Goal: Share content: Share content

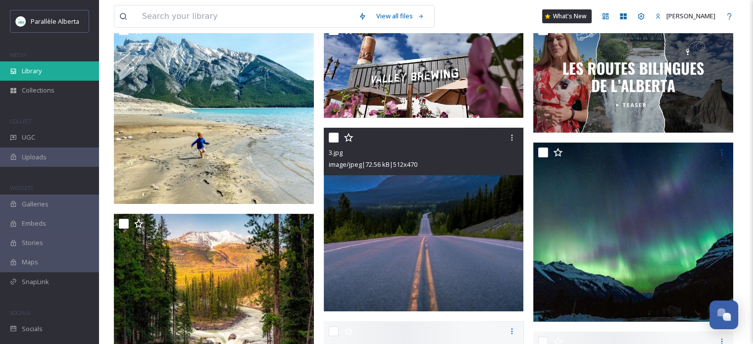
scroll to position [247, 0]
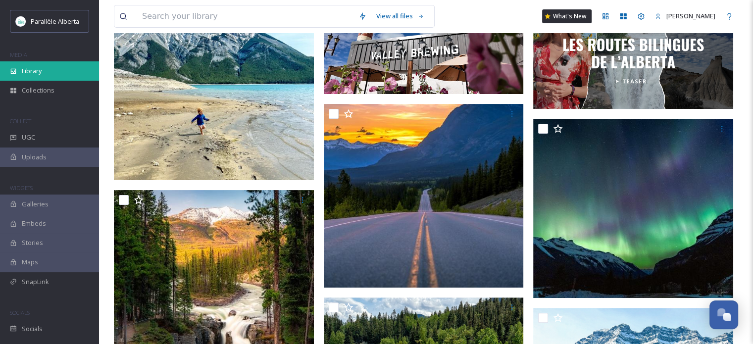
click at [59, 74] on div "Library" at bounding box center [49, 70] width 99 height 19
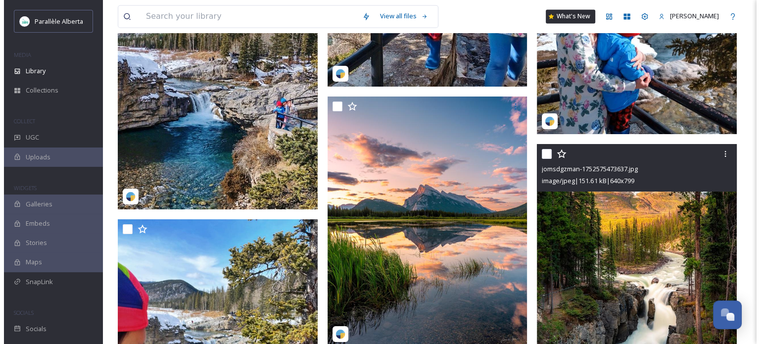
scroll to position [5591, 0]
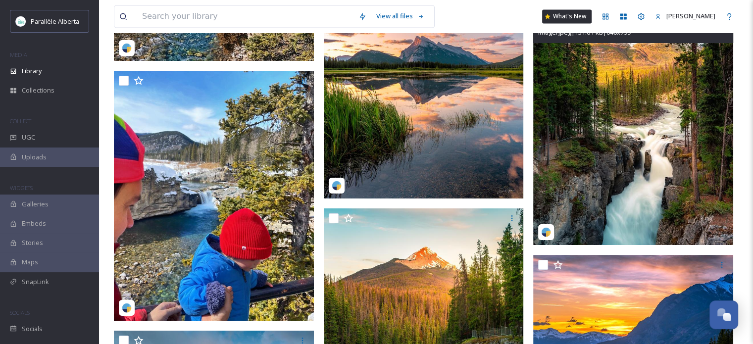
click at [628, 127] on img at bounding box center [633, 120] width 200 height 249
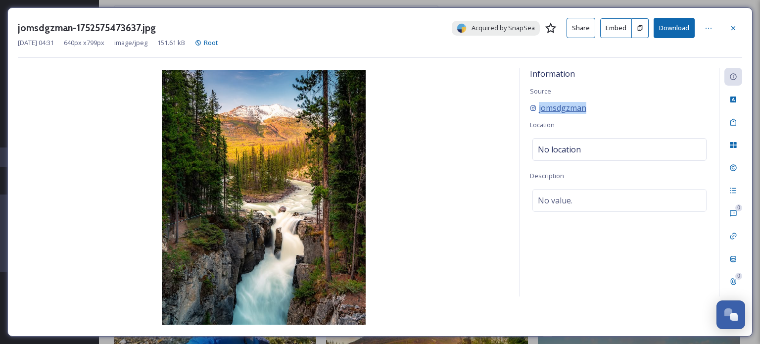
drag, startPoint x: 623, startPoint y: 113, endPoint x: 538, endPoint y: 109, distance: 85.7
click at [538, 109] on div "jomsdgzman" at bounding box center [619, 108] width 179 height 12
copy span "jomsdgzman"
click at [707, 29] on icon at bounding box center [709, 28] width 8 height 8
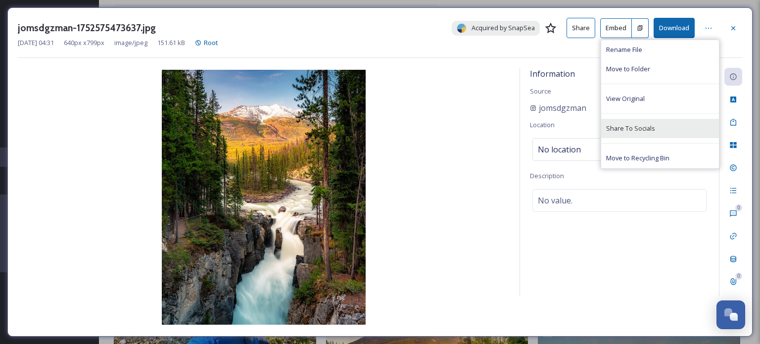
click at [632, 127] on span "Share To Socials" at bounding box center [630, 128] width 49 height 9
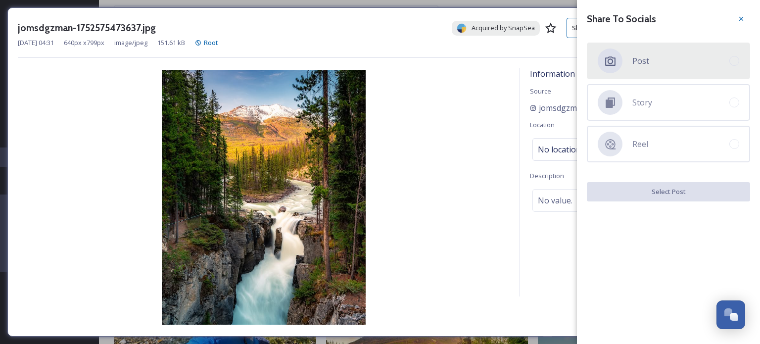
click at [618, 54] on div at bounding box center [610, 60] width 25 height 25
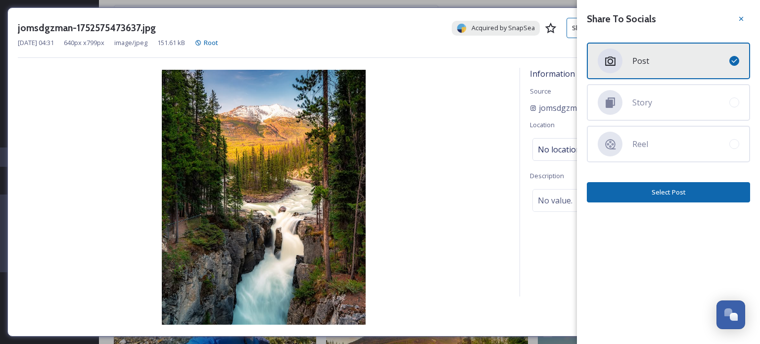
click at [659, 191] on button "Select Post" at bounding box center [668, 192] width 163 height 20
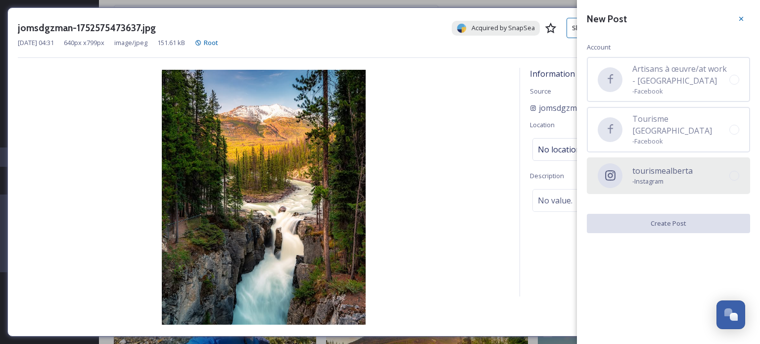
click at [662, 177] on span "- Instagram" at bounding box center [662, 181] width 60 height 9
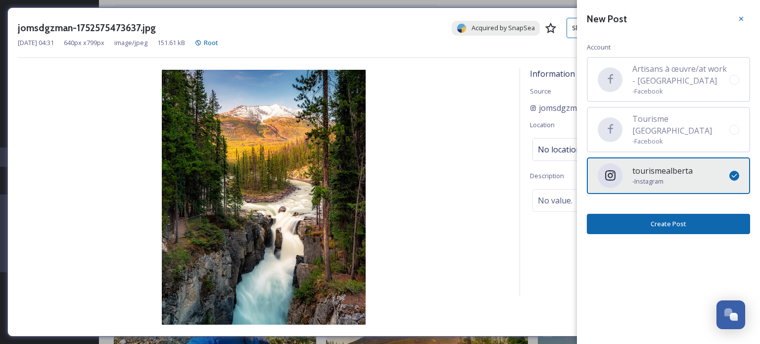
click at [662, 203] on div "New Post Account Artisans à œuvre/at work - [GEOGRAPHIC_DATA] - Facebook Touris…" at bounding box center [668, 122] width 183 height 244
click at [662, 217] on button "Create Post" at bounding box center [668, 224] width 163 height 20
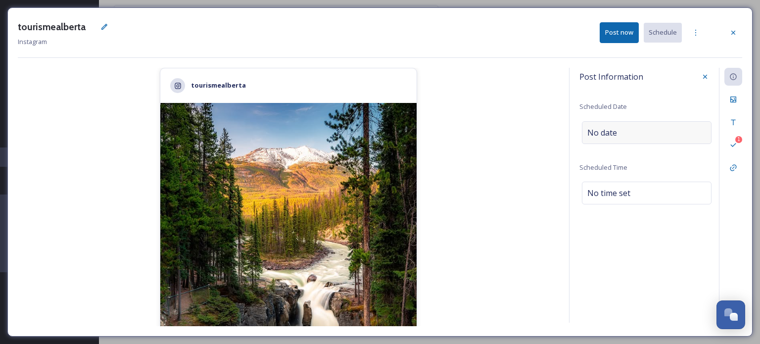
click at [603, 133] on span "No date" at bounding box center [602, 133] width 30 height 12
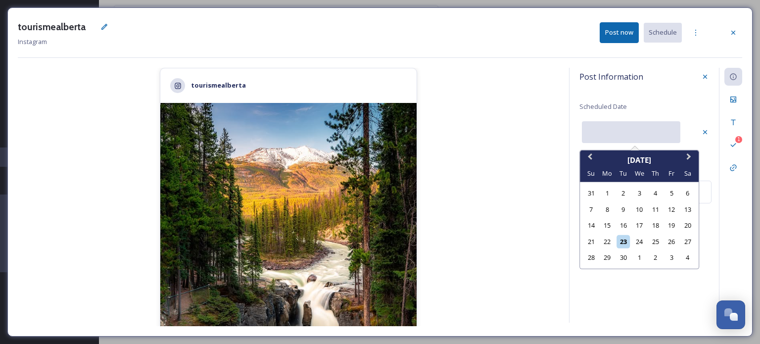
click at [601, 127] on input "text" at bounding box center [631, 132] width 98 height 22
click at [669, 242] on div "26" at bounding box center [671, 241] width 13 height 13
type input "[DATE]"
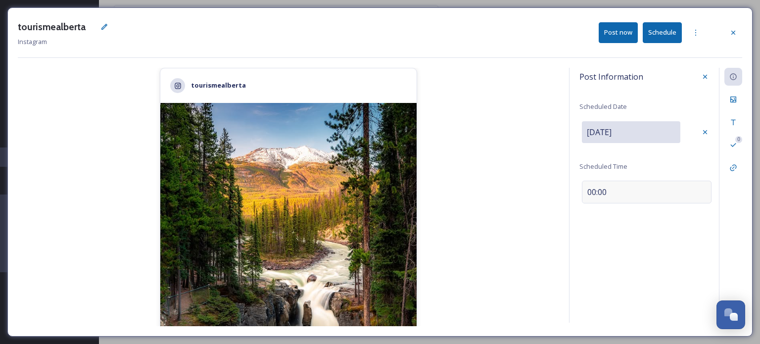
click at [602, 189] on span "00:00" at bounding box center [596, 192] width 19 height 12
click at [592, 190] on input "09:00" at bounding box center [612, 191] width 66 height 24
type input "08:00"
click at [704, 190] on icon at bounding box center [705, 191] width 8 height 8
click at [733, 102] on icon at bounding box center [733, 99] width 8 height 8
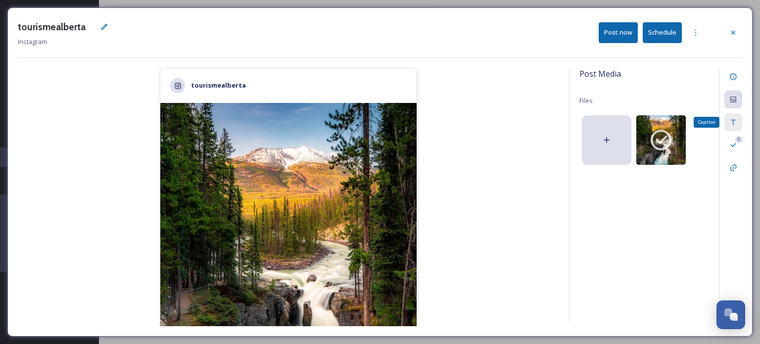
click at [728, 124] on div "Caption" at bounding box center [733, 122] width 18 height 18
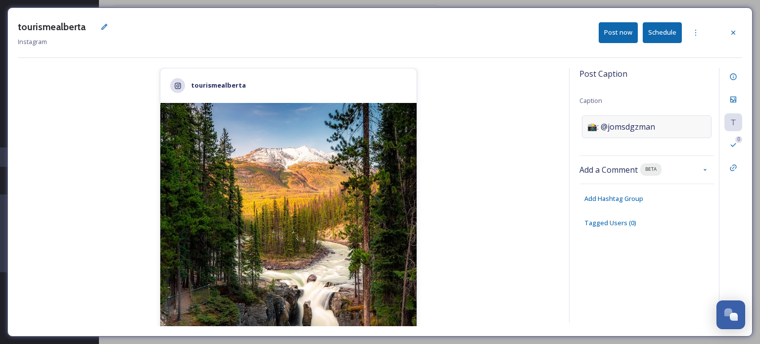
click at [617, 123] on span "📸: @jomsdgzman" at bounding box center [621, 127] width 68 height 12
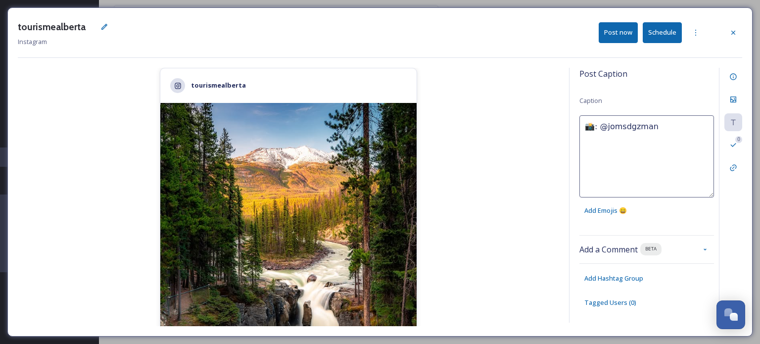
click at [609, 118] on textarea "📸: @jomsdgzman" at bounding box center [646, 156] width 135 height 82
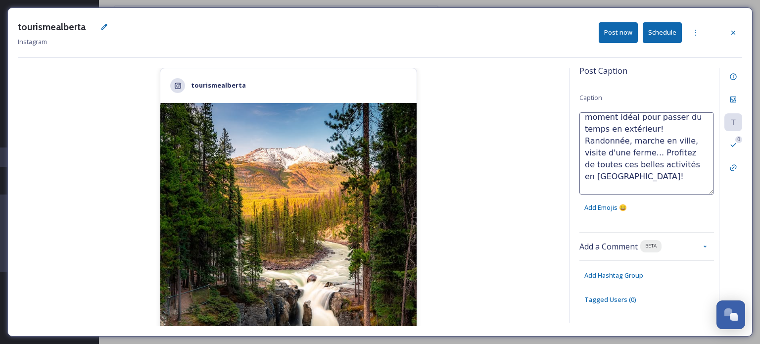
scroll to position [47, 0]
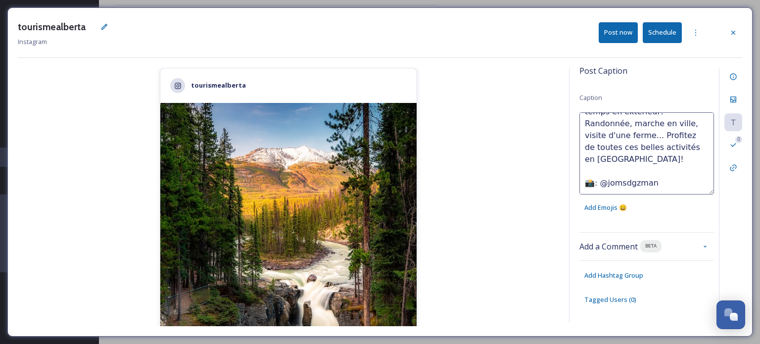
click at [662, 113] on textarea "L'automne a officiellement débuté [DATE] et c'est le moment idéal pour passer d…" at bounding box center [646, 153] width 135 height 82
type textarea "L'automne a officiellement débuté [DATE] et c'est le moment idéal pour passer d…"
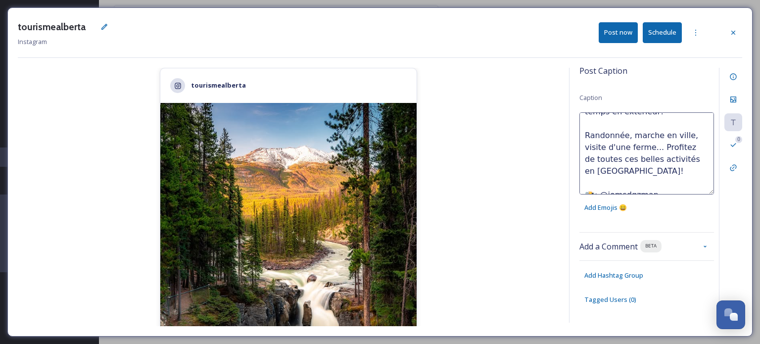
scroll to position [59, 0]
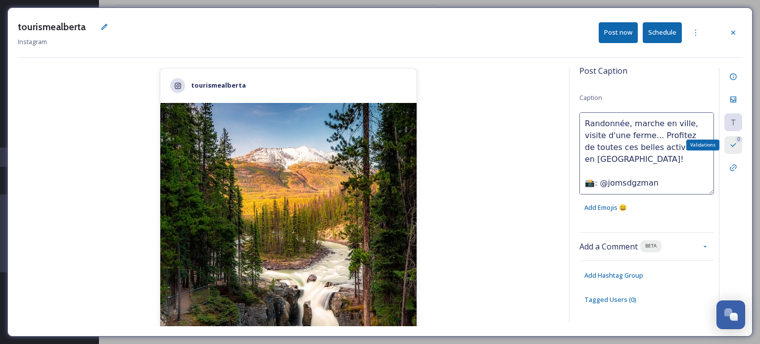
click at [731, 142] on icon at bounding box center [733, 145] width 8 height 8
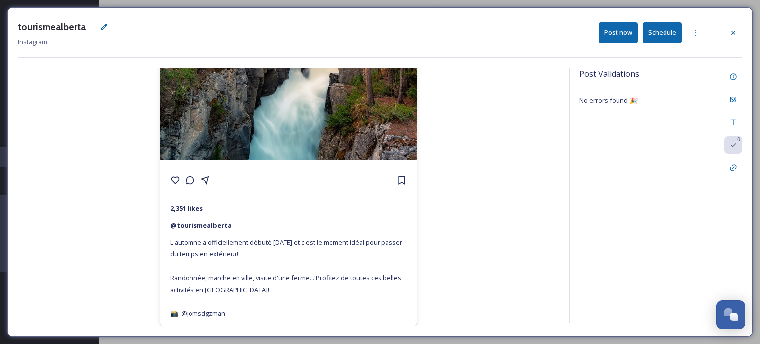
scroll to position [16, 0]
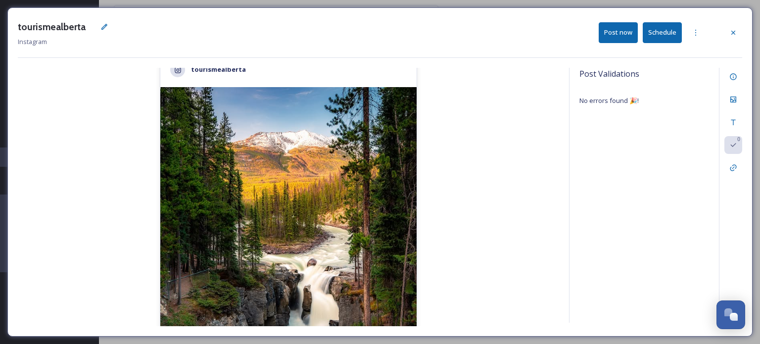
click at [658, 30] on button "Schedule" at bounding box center [662, 32] width 39 height 20
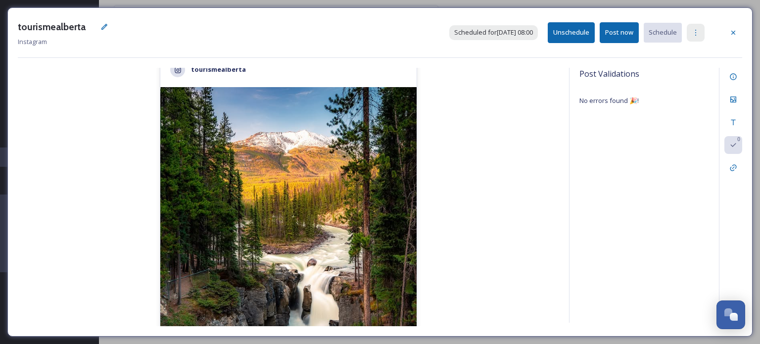
click at [693, 31] on icon at bounding box center [696, 33] width 8 height 8
click at [680, 53] on span "Duplicate Post" at bounding box center [678, 53] width 43 height 9
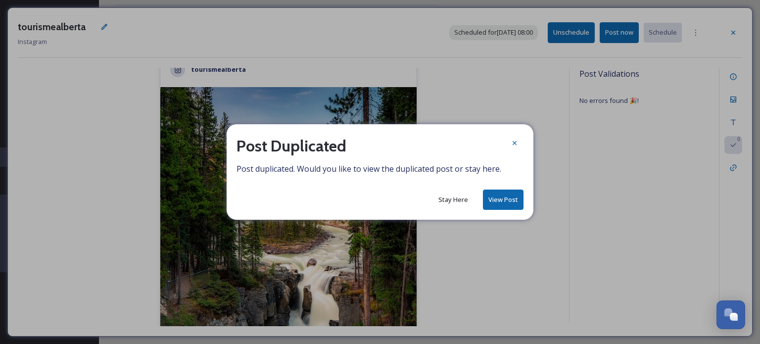
click at [507, 198] on button "View Post" at bounding box center [503, 200] width 41 height 20
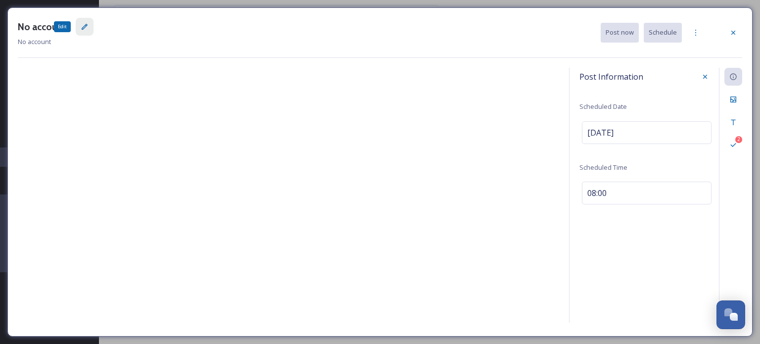
click at [83, 27] on icon at bounding box center [85, 27] width 8 height 8
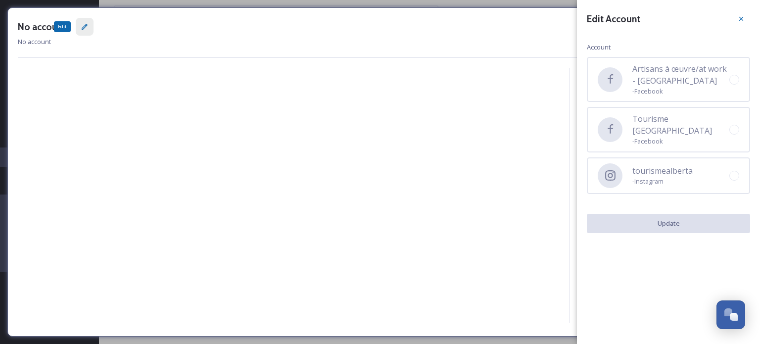
click at [83, 28] on icon at bounding box center [85, 27] width 6 height 6
click at [82, 27] on icon at bounding box center [85, 27] width 8 height 8
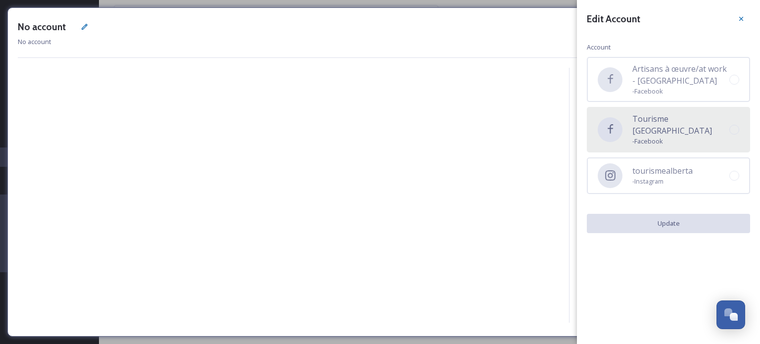
click at [656, 137] on span "- Facebook" at bounding box center [680, 141] width 97 height 9
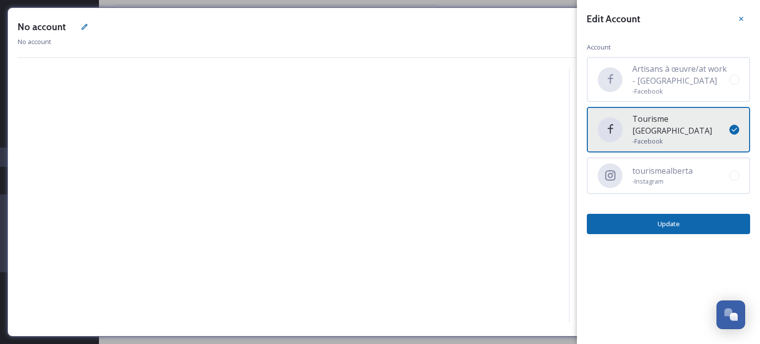
click at [706, 214] on button "Update" at bounding box center [668, 224] width 163 height 20
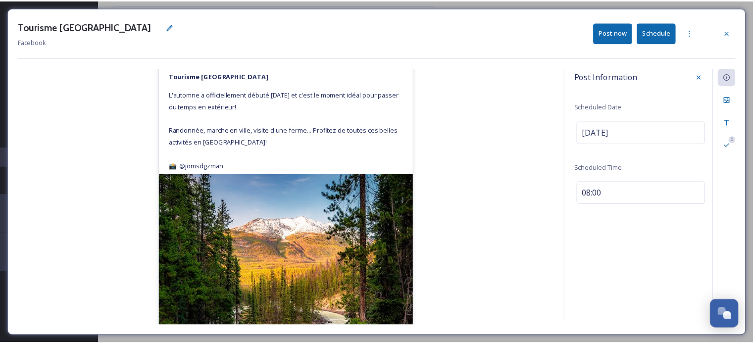
scroll to position [148, 0]
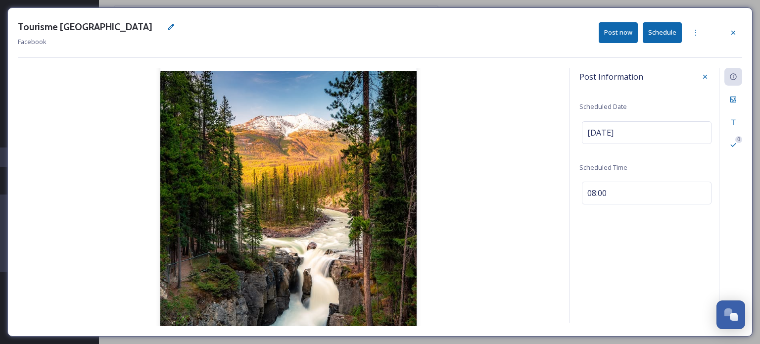
click at [660, 33] on button "Schedule" at bounding box center [662, 32] width 39 height 20
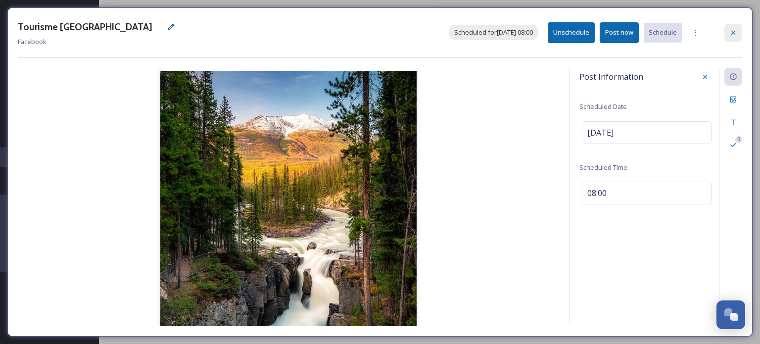
click at [733, 37] on div at bounding box center [733, 33] width 18 height 18
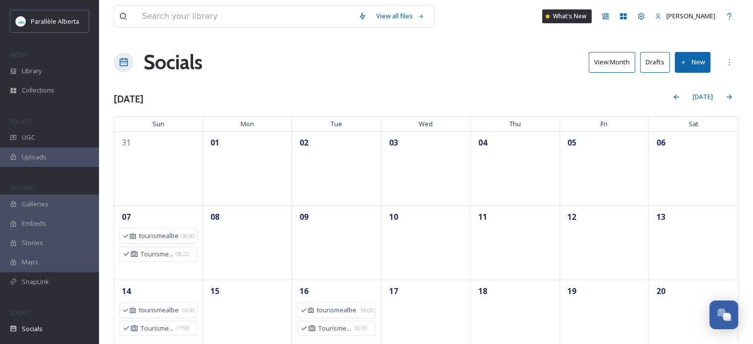
click at [627, 66] on button "View: Month" at bounding box center [611, 62] width 47 height 20
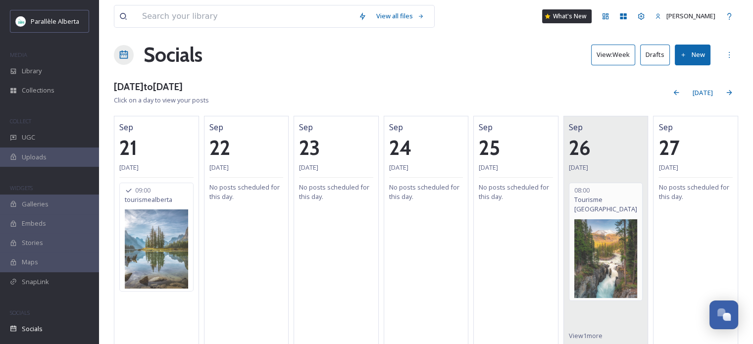
scroll to position [9, 0]
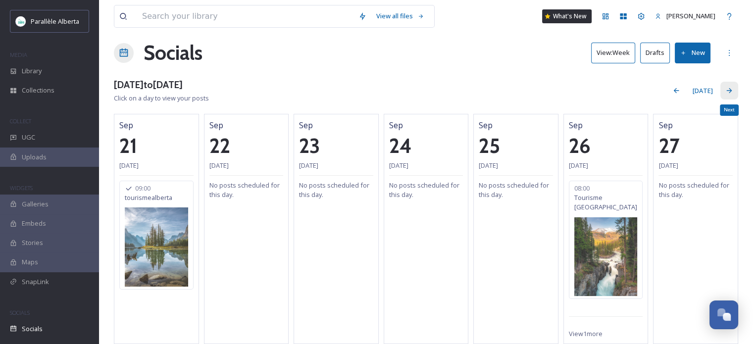
click at [728, 95] on div "Next" at bounding box center [729, 91] width 18 height 18
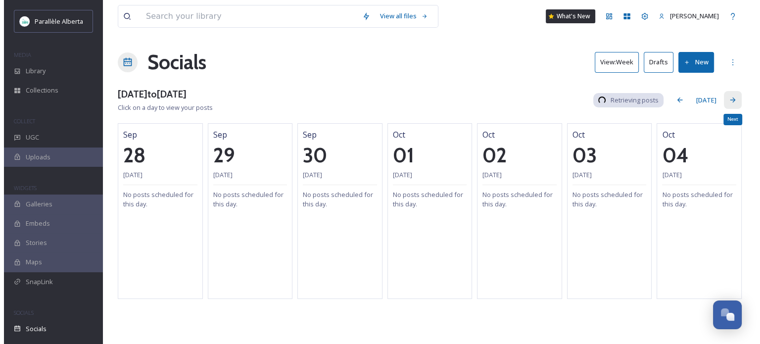
scroll to position [0, 0]
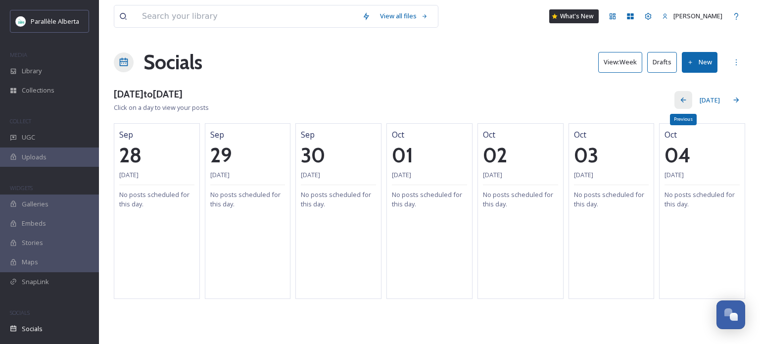
click at [683, 104] on div "Previous" at bounding box center [683, 100] width 18 height 18
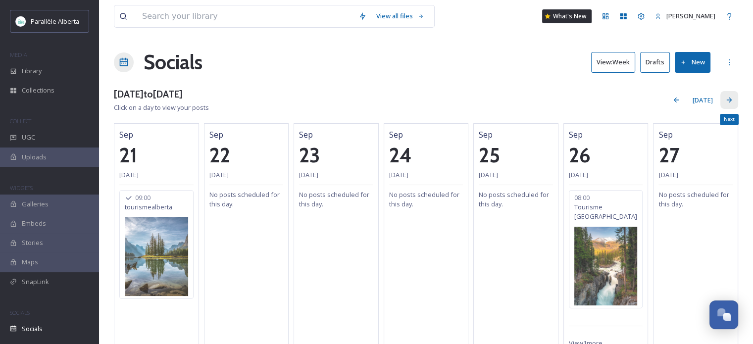
click at [725, 100] on icon at bounding box center [729, 100] width 8 height 8
